Goal: Transaction & Acquisition: Purchase product/service

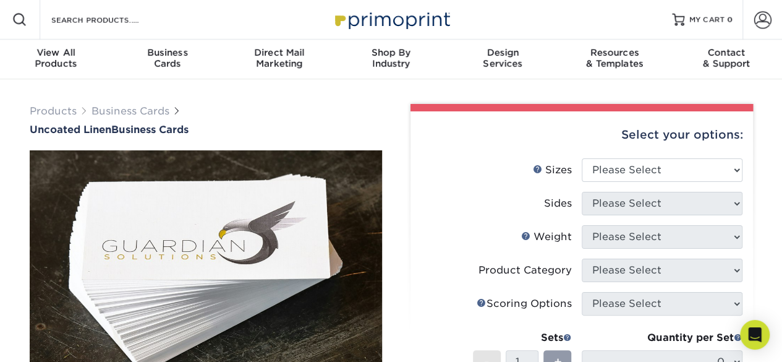
scroll to position [16, 0]
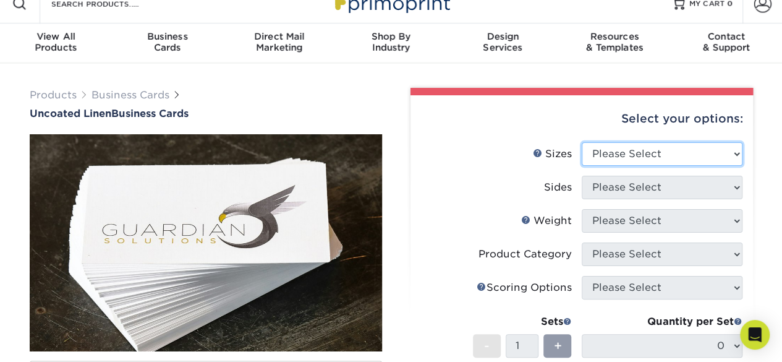
click at [650, 152] on select "Please Select 2" x 3.5" - Standard 2" x 7" - Foldover Card 2.125" x 3.375" - Eu…" at bounding box center [662, 153] width 161 height 23
select select "2.00x3.50"
click at [582, 142] on select "Please Select 2" x 3.5" - Standard 2" x 7" - Foldover Card 2.125" x 3.375" - Eu…" at bounding box center [662, 153] width 161 height 23
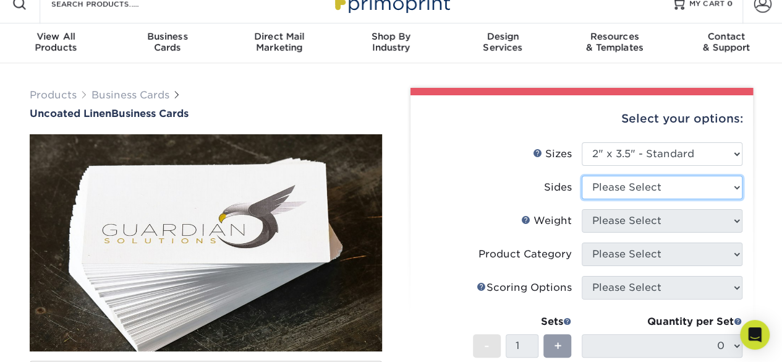
click at [634, 193] on select "Please Select Print Both Sides Print Front Only" at bounding box center [662, 187] width 161 height 23
select select "13abbda7-1d64-4f25-8bb2-c179b224825d"
click at [582, 176] on select "Please Select Print Both Sides Print Front Only" at bounding box center [662, 187] width 161 height 23
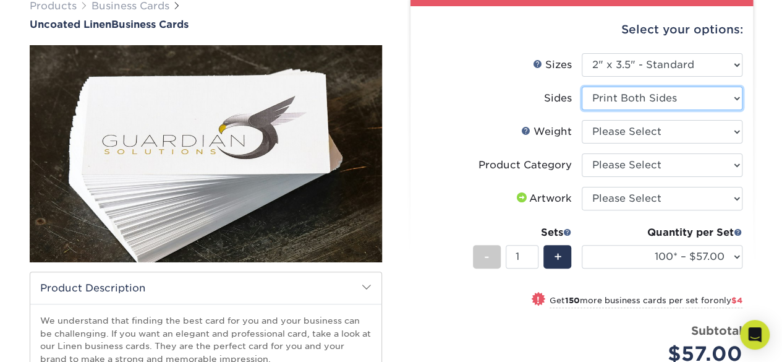
scroll to position [106, 0]
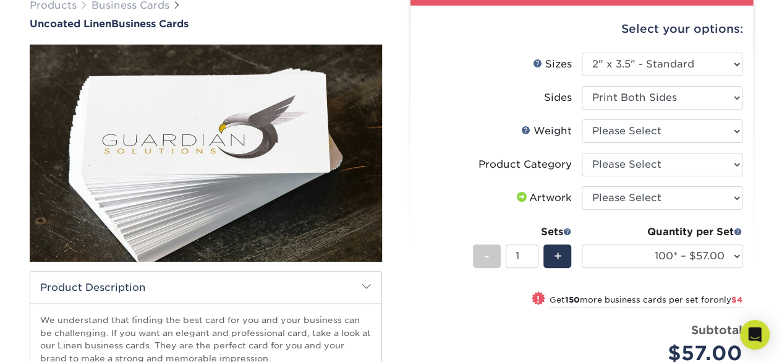
click at [742, 257] on div "Select your options: Sizes Help Sizes Please Select 2" x 3.5" - Standard 2" x 7…" at bounding box center [581, 274] width 342 height 536
click at [731, 257] on select "100* – $57.00 250* – $61.00 500* – $69.00 1000 – $72.00 2500 – $114.00 5000 – $…" at bounding box center [662, 255] width 161 height 23
click at [465, 59] on label "Sizes Help Sizes" at bounding box center [501, 64] width 161 height 23
